Goal: Navigation & Orientation: Find specific page/section

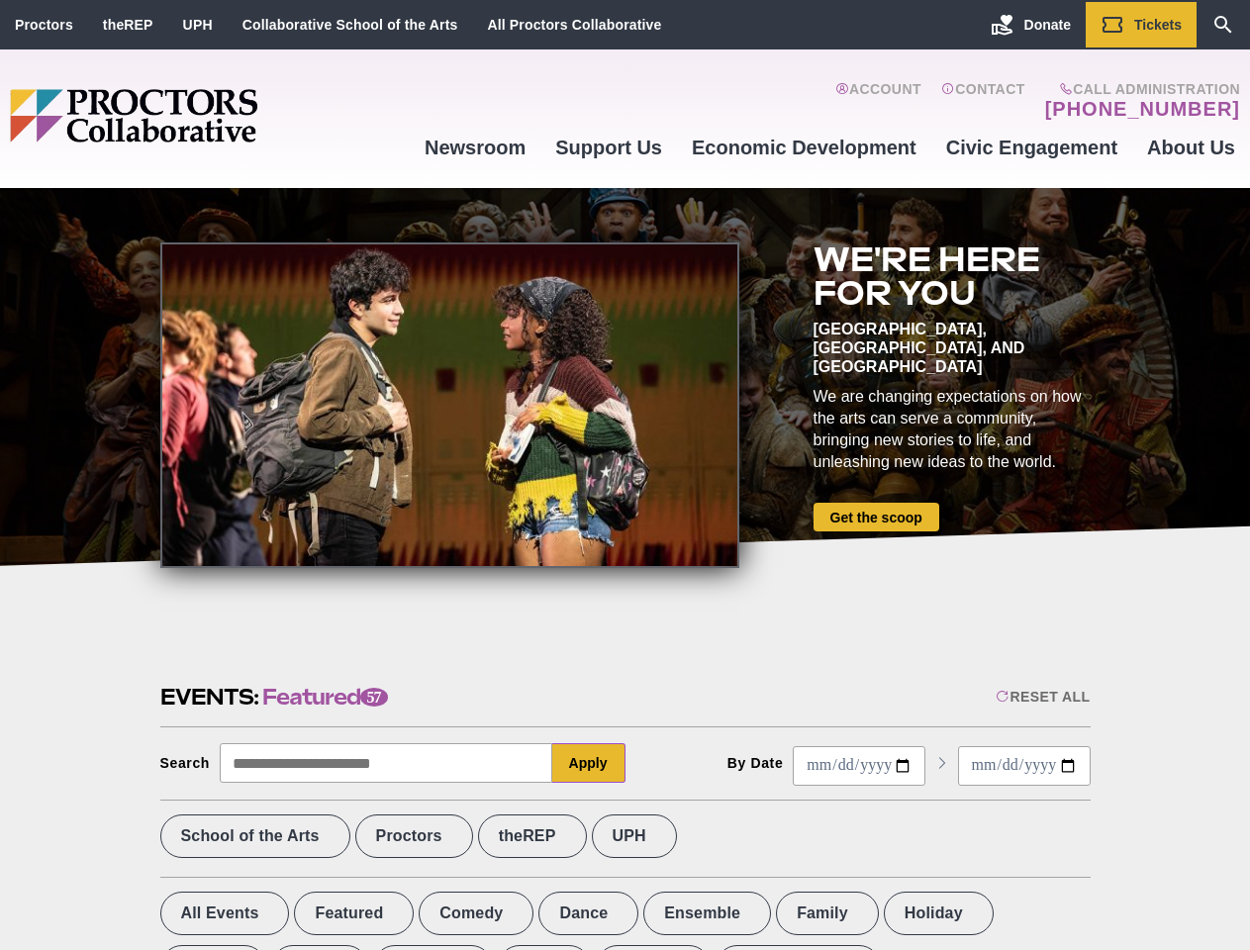
click at [625, 475] on div at bounding box center [449, 406] width 579 height 326
click at [1041, 697] on div "Reset All" at bounding box center [1043, 697] width 94 height 16
click at [589, 763] on button "Apply" at bounding box center [588, 763] width 73 height 40
